Goal: Transaction & Acquisition: Purchase product/service

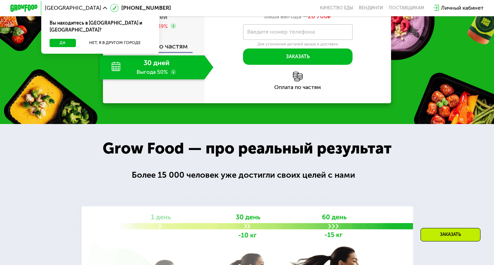
scroll to position [680, 0]
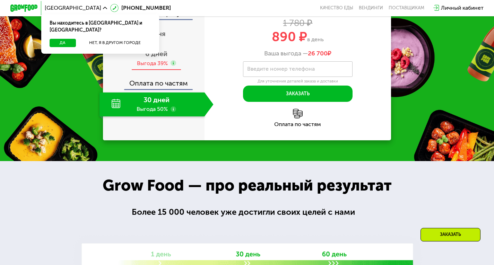
click at [155, 58] on span "6 дней" at bounding box center [156, 54] width 22 height 8
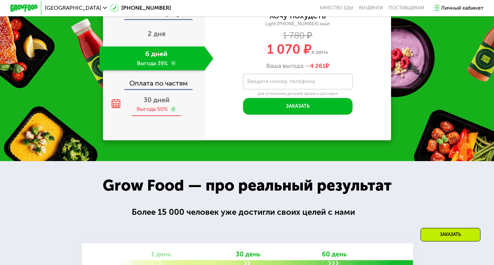
click at [150, 104] on span "30 дней" at bounding box center [156, 100] width 26 height 8
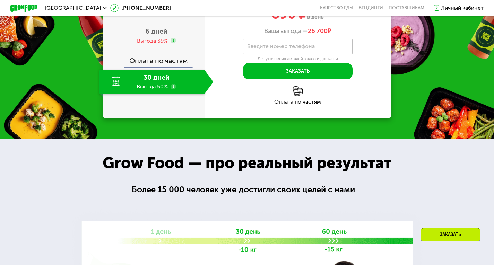
scroll to position [659, 0]
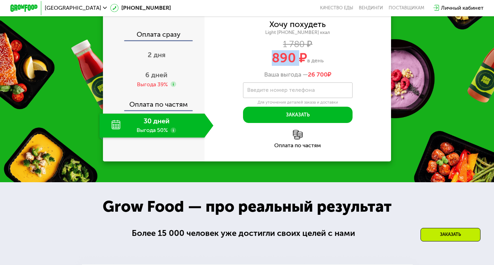
drag, startPoint x: 273, startPoint y: 127, endPoint x: 297, endPoint y: 123, distance: 24.9
click at [297, 66] on span "890 ₽" at bounding box center [289, 58] width 35 height 16
drag, startPoint x: 309, startPoint y: 143, endPoint x: 328, endPoint y: 140, distance: 19.3
click at [327, 78] on span "26 700" at bounding box center [318, 75] width 20 height 8
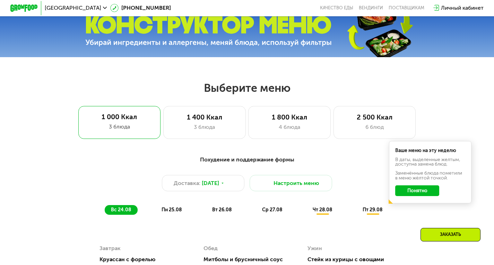
scroll to position [272, 0]
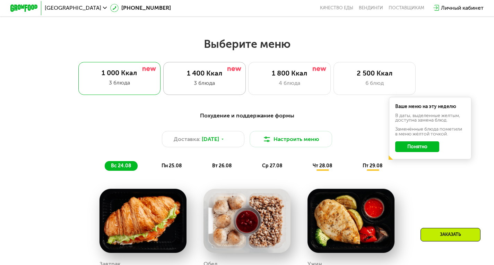
click at [200, 82] on div "3 блюда" at bounding box center [204, 83] width 68 height 8
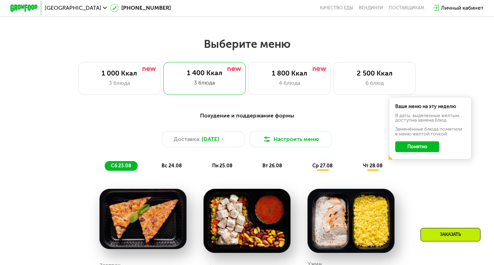
click at [408, 152] on button "Понятно" at bounding box center [417, 146] width 44 height 11
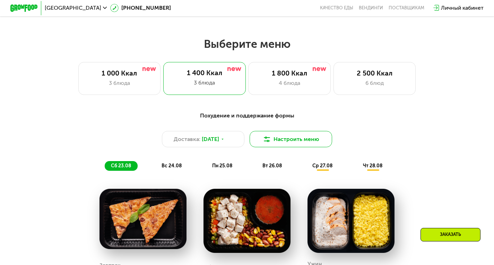
click at [299, 147] on button "Настроить меню" at bounding box center [290, 139] width 82 height 17
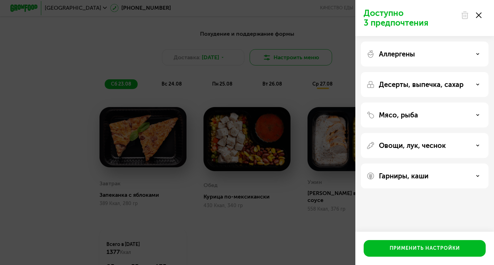
click at [265, 62] on div "Доступно 3 предпочтения Аллергены Десерты, выпечка, сахар Мясо, рыба Овощи, лук…" at bounding box center [247, 132] width 494 height 265
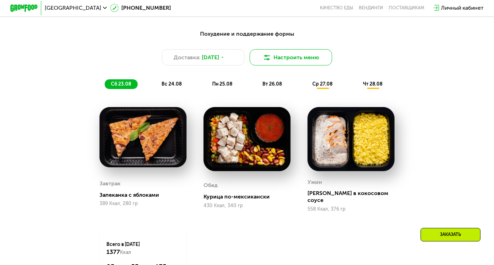
click at [265, 62] on img at bounding box center [267, 57] width 8 height 8
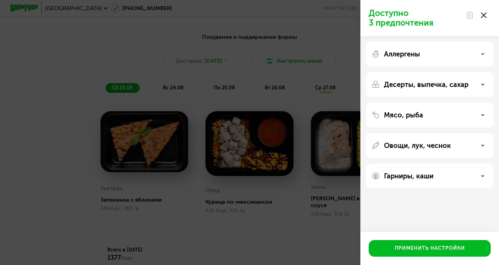
click at [316, 75] on div "Доступно 3 предпочтения Аллергены Десерты, выпечка, сахар Мясо, рыба Овощи, лук…" at bounding box center [249, 132] width 499 height 265
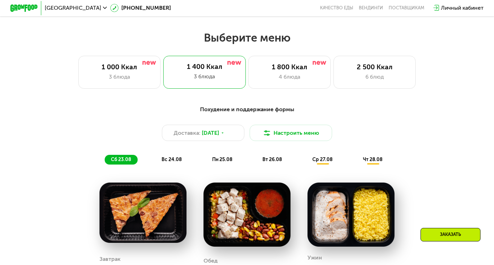
scroll to position [279, 0]
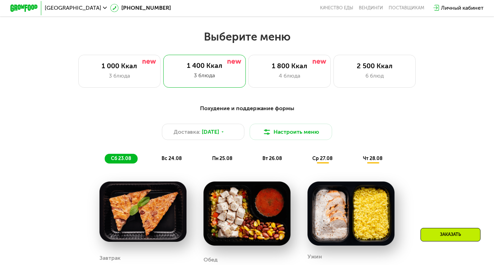
click at [316, 75] on div "4 блюда" at bounding box center [289, 76] width 68 height 8
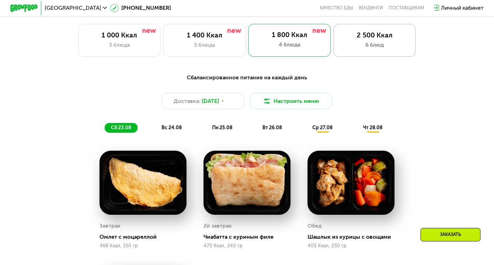
scroll to position [310, 0]
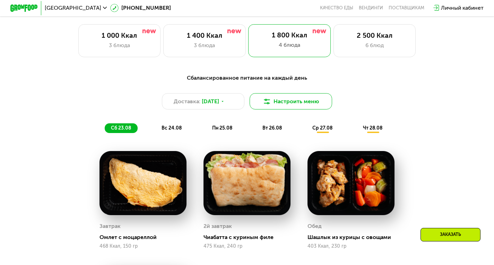
click at [281, 105] on button "Настроить меню" at bounding box center [290, 101] width 82 height 17
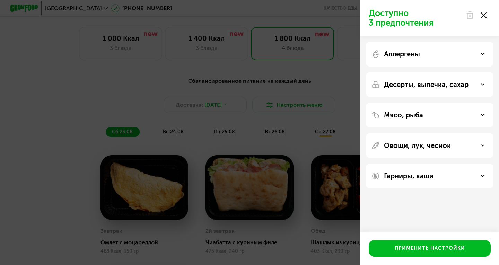
click at [301, 100] on div "Доступно 3 предпочтения Аллергены Десерты, выпечка, сахар Мясо, рыба Овощи, лук…" at bounding box center [249, 132] width 499 height 265
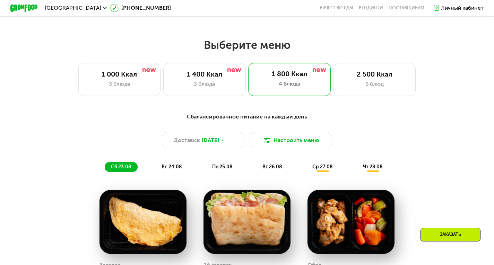
scroll to position [270, 0]
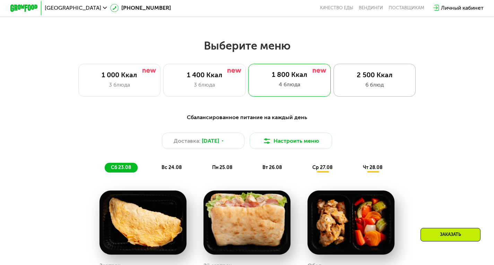
click at [344, 87] on div "6 блюд" at bounding box center [375, 85] width 68 height 8
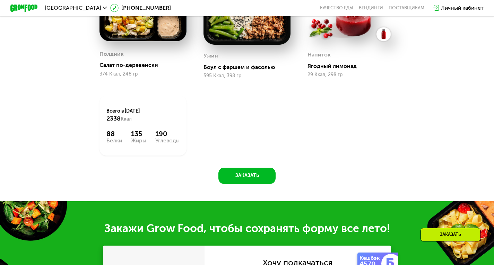
scroll to position [597, 0]
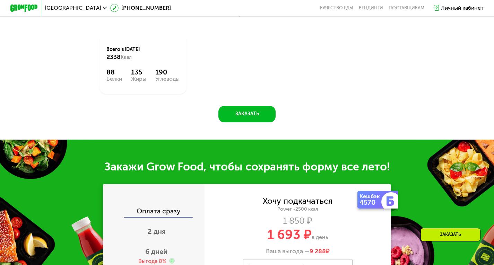
drag, startPoint x: 182, startPoint y: 148, endPoint x: 99, endPoint y: 114, distance: 89.0
click at [99, 94] on div "Всего в [DATE] 2338 Ккал 88 Белки 135 Жиры 190 Углеводы" at bounding box center [142, 64] width 87 height 60
drag, startPoint x: 99, startPoint y: 114, endPoint x: 179, endPoint y: 143, distance: 84.6
click at [179, 94] on div "Всего в [DATE] 2338 Ккал 88 Белки 135 Жиры 190 Углеводы" at bounding box center [142, 64] width 87 height 60
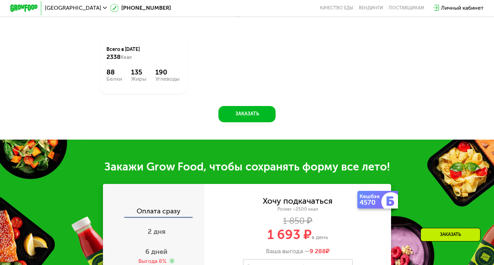
click at [179, 94] on div "Всего в [DATE] 2338 Ккал 88 Белки 135 Жиры 190 Углеводы" at bounding box center [142, 64] width 87 height 60
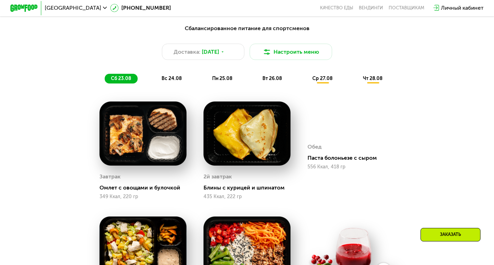
scroll to position [215, 0]
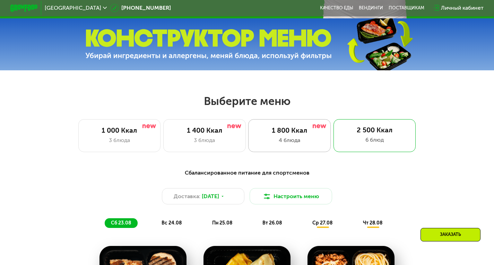
click at [271, 135] on div "1 800 Ккал" at bounding box center [289, 130] width 68 height 8
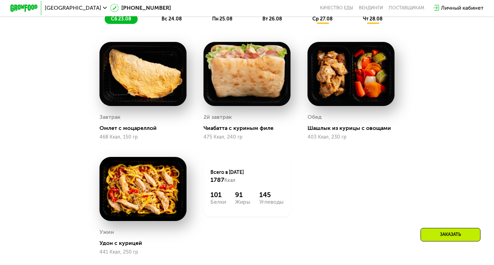
scroll to position [419, 0]
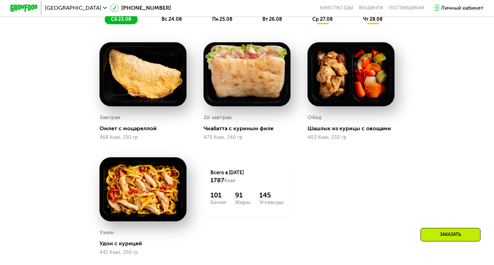
click at [179, 20] on span "вс 24.08" at bounding box center [171, 19] width 20 height 6
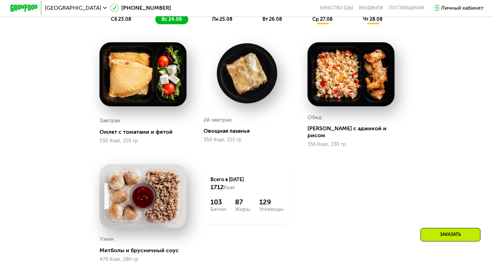
click at [256, 23] on div "пн 25.08" at bounding box center [272, 20] width 33 height 10
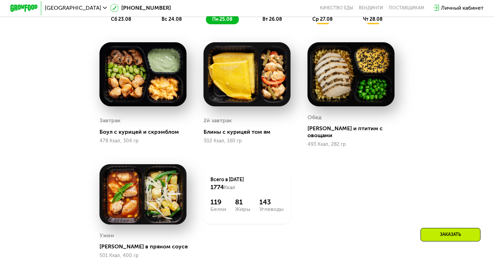
click at [267, 22] on span "вт 26.08" at bounding box center [271, 19] width 19 height 6
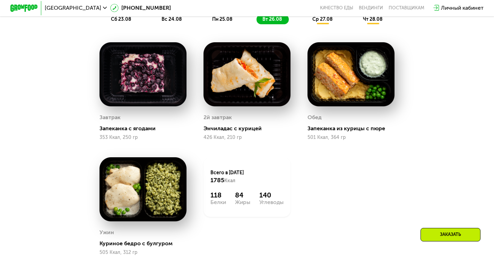
click at [323, 22] on span "ср 27.08" at bounding box center [322, 19] width 20 height 6
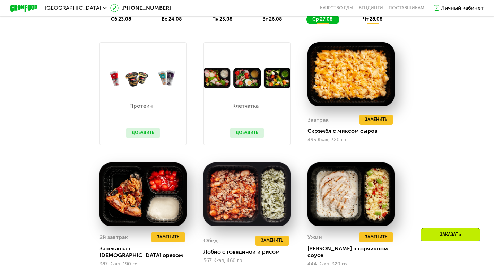
click at [364, 22] on span "чт 28.08" at bounding box center [372, 19] width 19 height 6
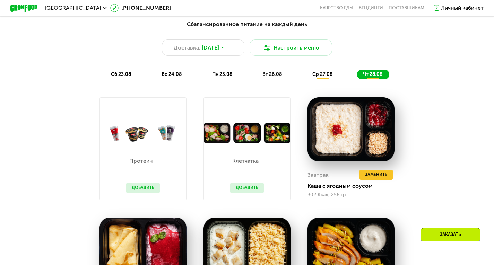
scroll to position [363, 0]
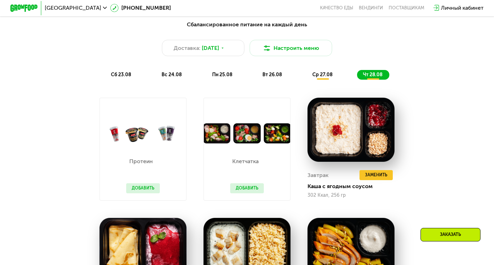
click at [155, 80] on div "сб 23.08" at bounding box center [171, 75] width 33 height 10
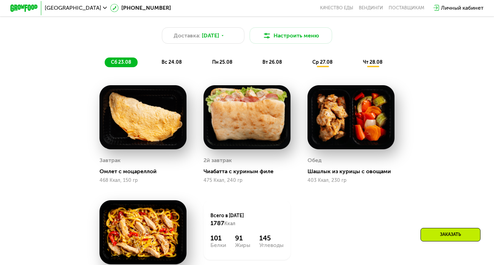
scroll to position [376, 0]
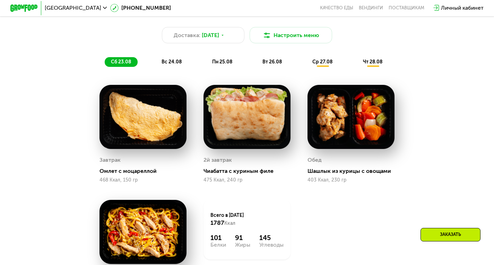
click at [206, 67] on div "вс 24.08" at bounding box center [222, 62] width 33 height 10
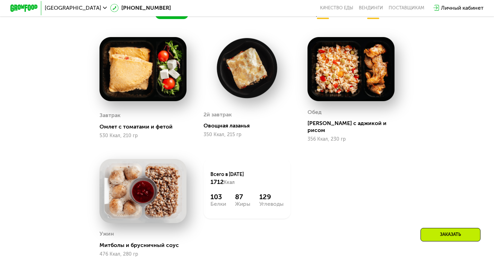
scroll to position [406, 0]
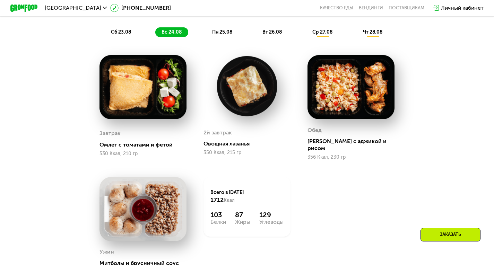
click at [223, 30] on div "Сбалансированное питание на каждый день Доставка: [DATE] Настроить меню сб 23.0…" at bounding box center [247, 7] width 406 height 59
click at [256, 37] on div "пн 25.08" at bounding box center [272, 32] width 33 height 10
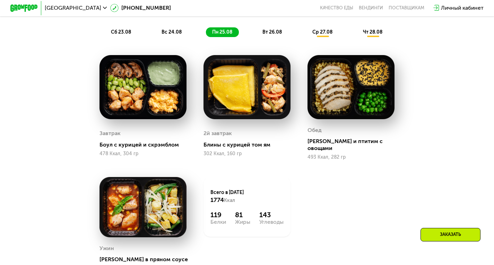
click at [306, 32] on div "вт 26.08" at bounding box center [322, 32] width 33 height 10
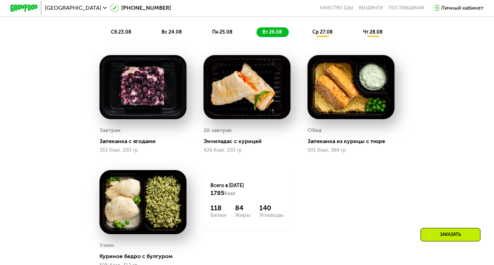
click at [357, 37] on div "ср 27.08" at bounding box center [373, 32] width 33 height 10
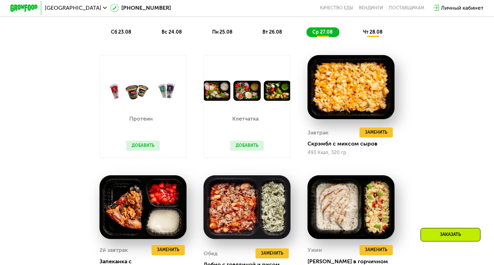
click at [378, 35] on span "чт 28.08" at bounding box center [372, 32] width 19 height 6
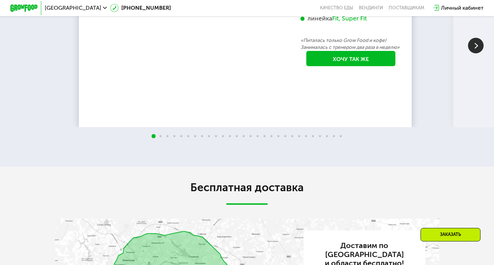
scroll to position [1351, 0]
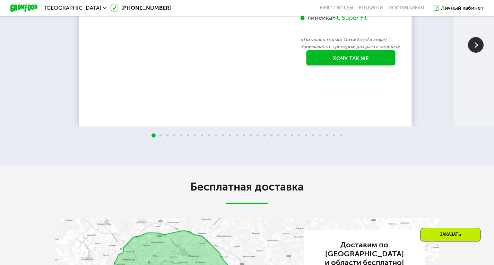
click at [472, 53] on img at bounding box center [476, 45] width 16 height 16
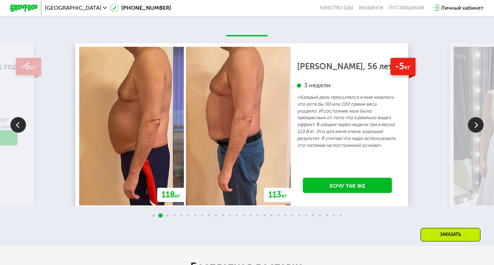
scroll to position [1256, 0]
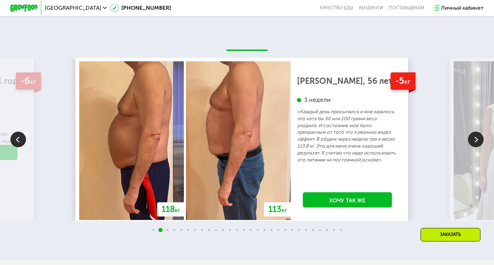
click at [470, 147] on img at bounding box center [476, 140] width 16 height 16
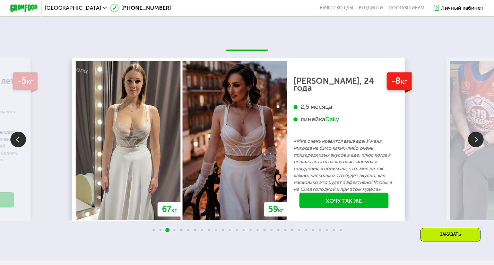
click at [470, 147] on img at bounding box center [476, 140] width 16 height 16
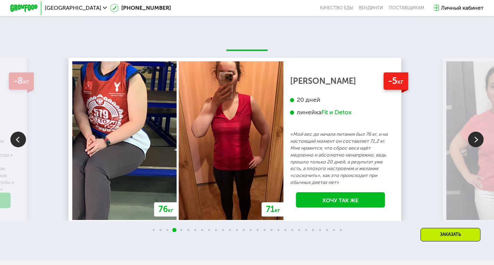
click at [470, 147] on img at bounding box center [476, 140] width 16 height 16
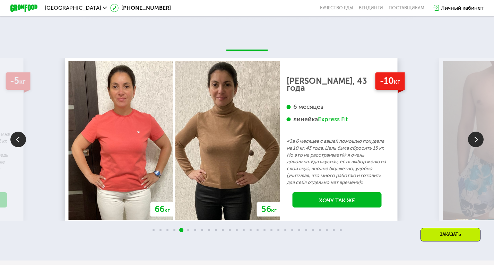
click at [470, 147] on img at bounding box center [476, 140] width 16 height 16
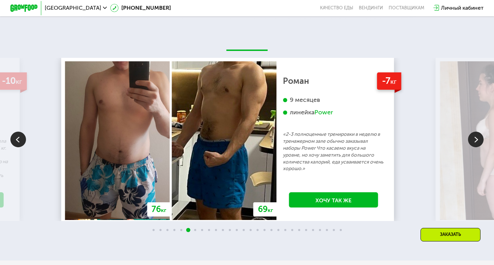
click at [470, 147] on img at bounding box center [476, 140] width 16 height 16
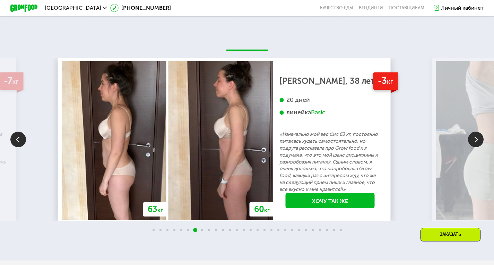
click at [470, 147] on img at bounding box center [476, 140] width 16 height 16
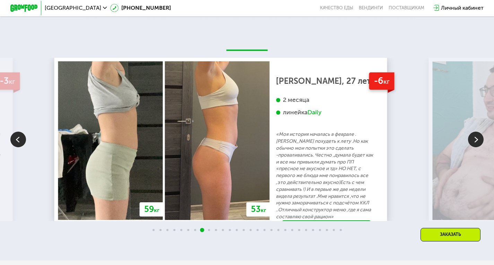
click at [470, 147] on img at bounding box center [476, 140] width 16 height 16
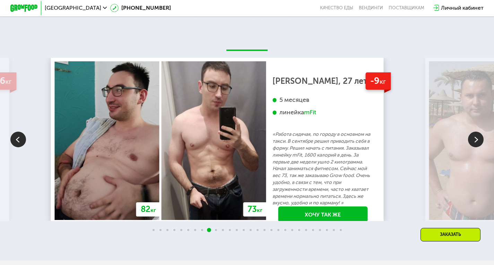
click at [470, 147] on img at bounding box center [476, 140] width 16 height 16
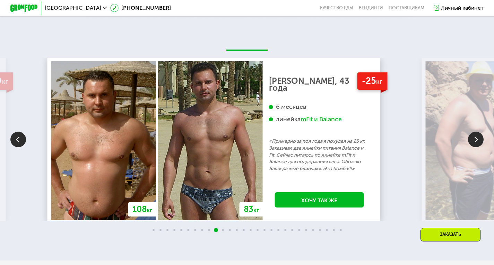
click at [473, 147] on img at bounding box center [476, 140] width 16 height 16
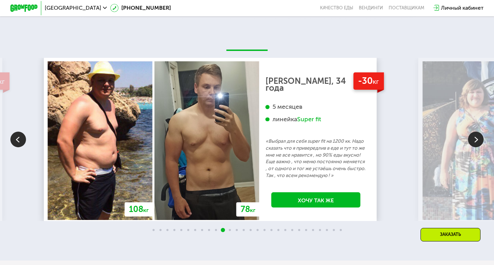
click at [473, 147] on img at bounding box center [476, 140] width 16 height 16
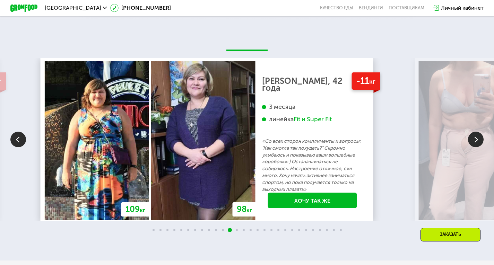
click at [473, 147] on img at bounding box center [476, 140] width 16 height 16
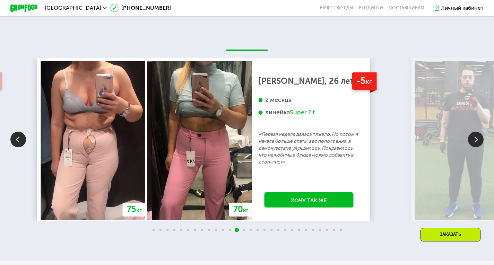
click at [473, 147] on img at bounding box center [476, 140] width 16 height 16
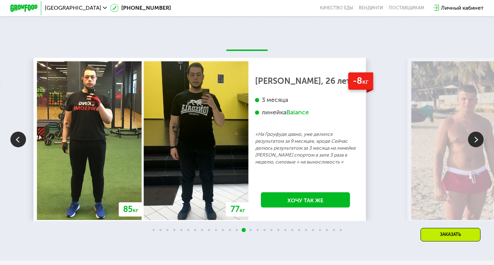
click at [473, 147] on img at bounding box center [476, 140] width 16 height 16
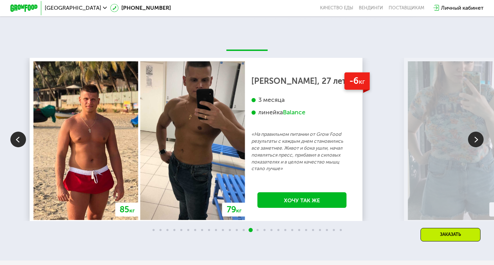
click at [473, 147] on img at bounding box center [476, 140] width 16 height 16
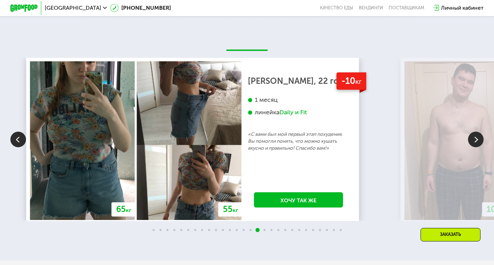
click at [473, 147] on img at bounding box center [476, 140] width 16 height 16
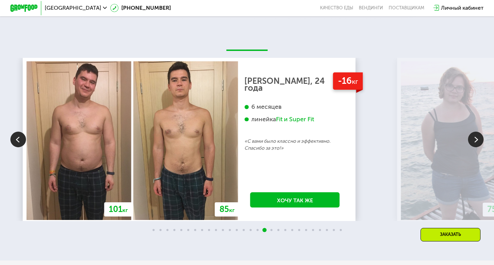
click at [473, 147] on img at bounding box center [476, 140] width 16 height 16
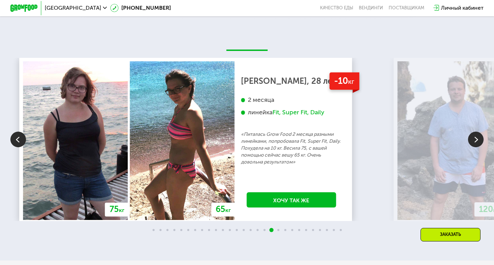
click at [473, 147] on img at bounding box center [476, 140] width 16 height 16
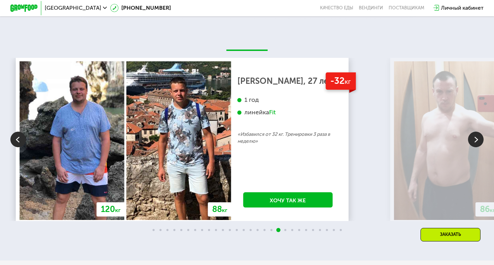
click at [473, 147] on img at bounding box center [476, 140] width 16 height 16
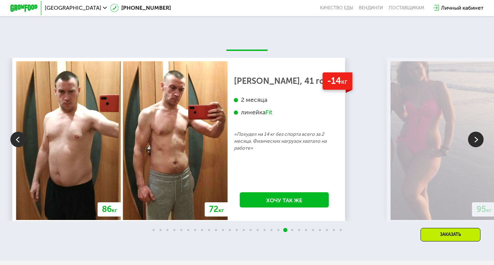
click at [473, 147] on img at bounding box center [476, 140] width 16 height 16
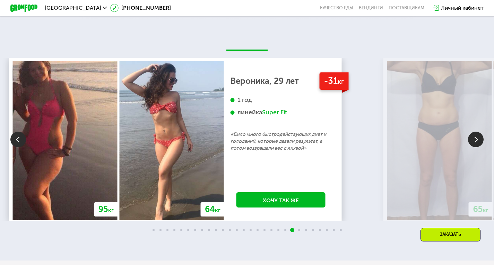
click at [473, 147] on img at bounding box center [476, 140] width 16 height 16
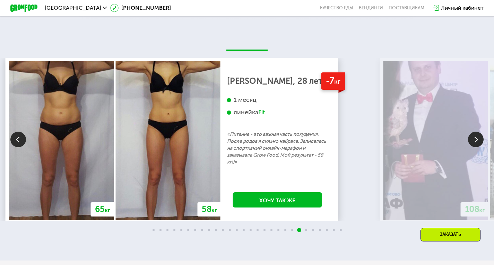
click at [473, 147] on img at bounding box center [476, 140] width 16 height 16
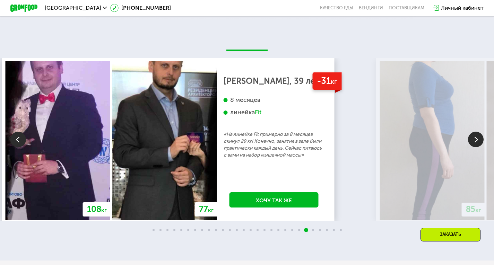
click at [473, 147] on img at bounding box center [476, 140] width 16 height 16
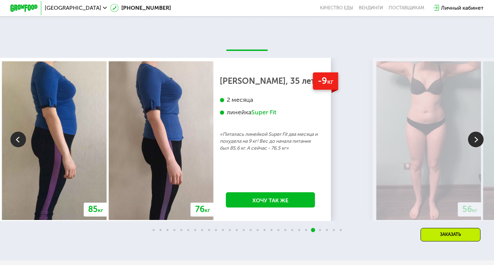
click at [473, 147] on img at bounding box center [476, 140] width 16 height 16
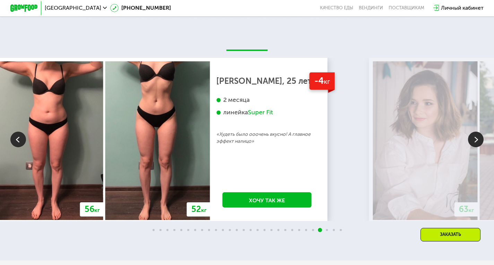
click at [473, 147] on img at bounding box center [476, 140] width 16 height 16
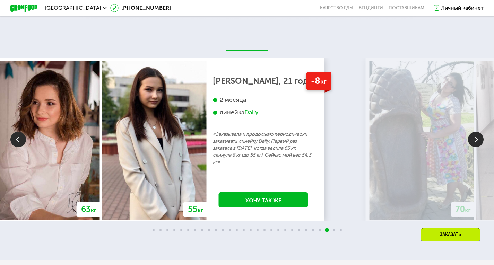
click at [473, 147] on img at bounding box center [476, 140] width 16 height 16
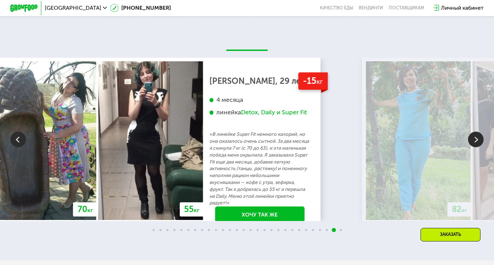
click at [473, 147] on img at bounding box center [476, 140] width 16 height 16
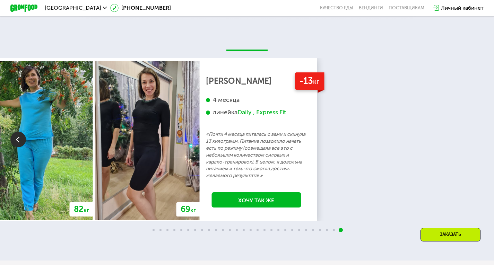
click at [473, 148] on div "70 кг 64 кг -6 кг [PERSON_NAME], 31 год 3 месяца линейка Fit, Super Fit «Питала…" at bounding box center [247, 139] width 494 height 163
click at [19, 147] on img at bounding box center [18, 140] width 16 height 16
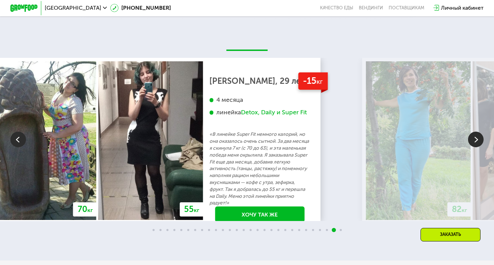
click at [19, 147] on img at bounding box center [18, 140] width 16 height 16
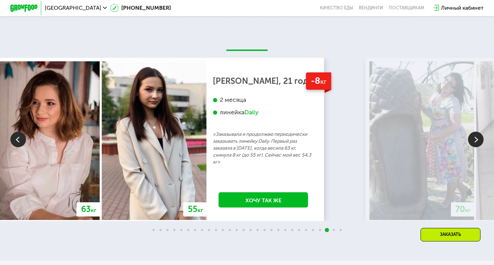
click at [19, 147] on img at bounding box center [18, 140] width 16 height 16
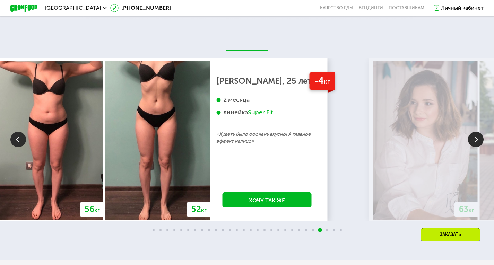
click at [471, 147] on img at bounding box center [476, 140] width 16 height 16
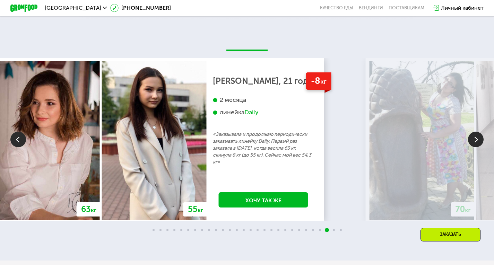
click at [15, 147] on img at bounding box center [18, 140] width 16 height 16
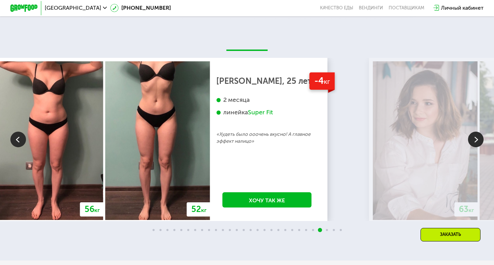
click at [15, 147] on img at bounding box center [18, 140] width 16 height 16
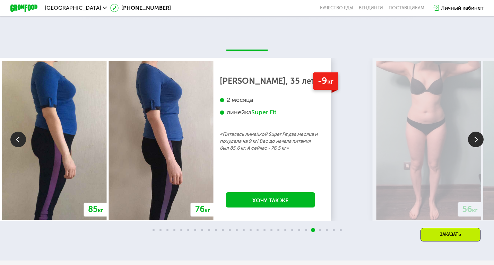
click at [15, 147] on img at bounding box center [18, 140] width 16 height 16
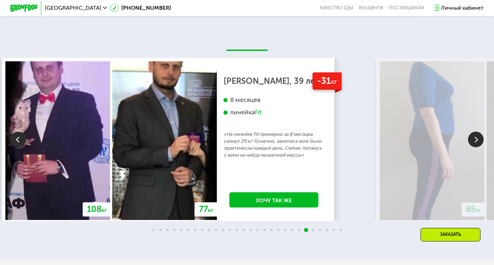
click at [16, 147] on img at bounding box center [18, 140] width 16 height 16
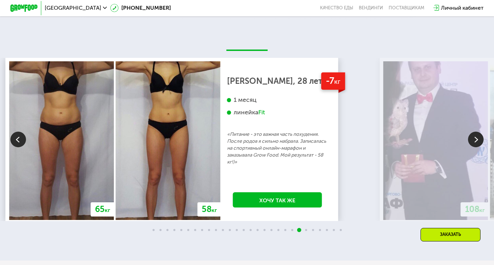
click at [16, 147] on img at bounding box center [18, 140] width 16 height 16
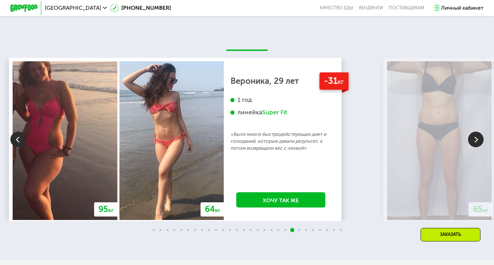
click at [16, 147] on img at bounding box center [18, 140] width 16 height 16
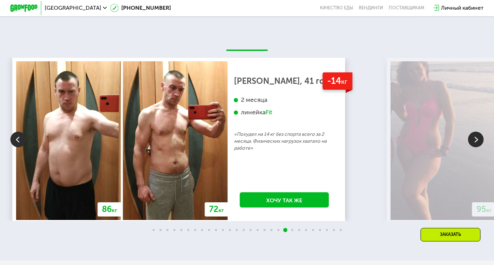
click at [16, 147] on img at bounding box center [18, 140] width 16 height 16
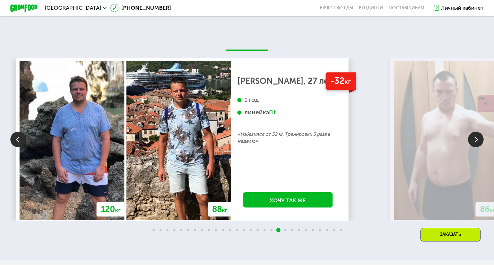
click at [16, 147] on img at bounding box center [18, 140] width 16 height 16
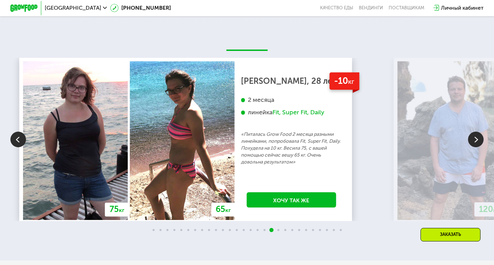
click at [16, 147] on img at bounding box center [18, 140] width 16 height 16
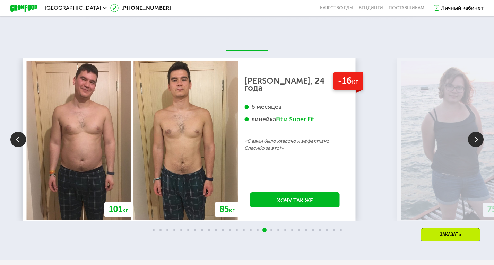
click at [16, 147] on img at bounding box center [18, 140] width 16 height 16
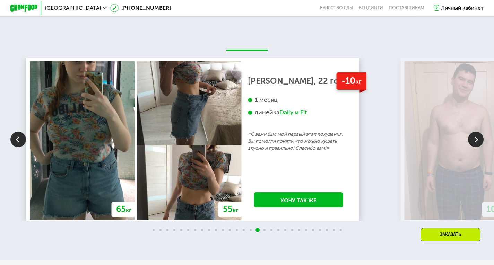
click at [16, 147] on img at bounding box center [18, 140] width 16 height 16
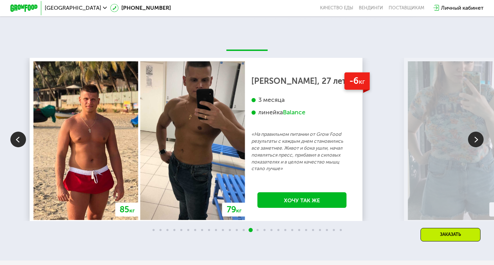
click at [16, 147] on img at bounding box center [18, 140] width 16 height 16
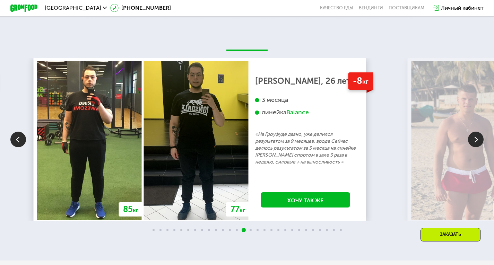
click at [16, 147] on img at bounding box center [18, 140] width 16 height 16
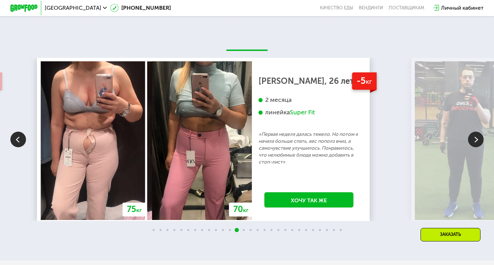
click at [16, 147] on img at bounding box center [18, 140] width 16 height 16
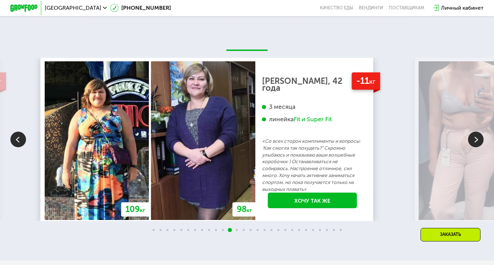
click at [16, 147] on img at bounding box center [18, 140] width 16 height 16
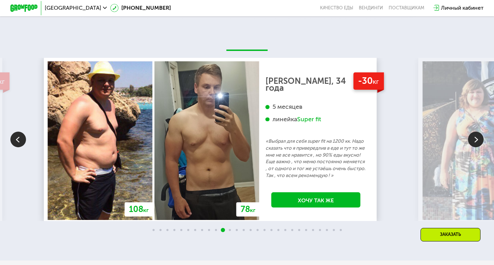
click at [472, 147] on img at bounding box center [476, 140] width 16 height 16
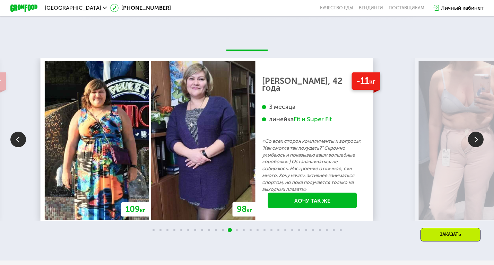
click at [472, 147] on img at bounding box center [476, 140] width 16 height 16
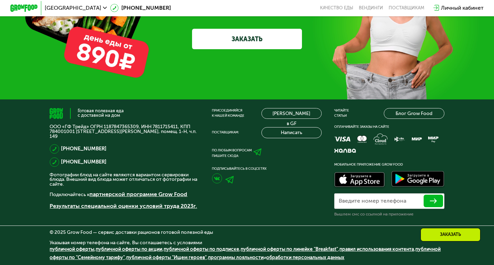
scroll to position [2187, 0]
drag, startPoint x: 153, startPoint y: 126, endPoint x: 179, endPoint y: 119, distance: 26.6
click at [179, 119] on div "Готовая полезная еда с доставкой на дом ООО «ГФ Трейд» ОГРН 1187847365309, ИНН …" at bounding box center [124, 162] width 149 height 109
copy p "7811715411"
